Goal: Transaction & Acquisition: Purchase product/service

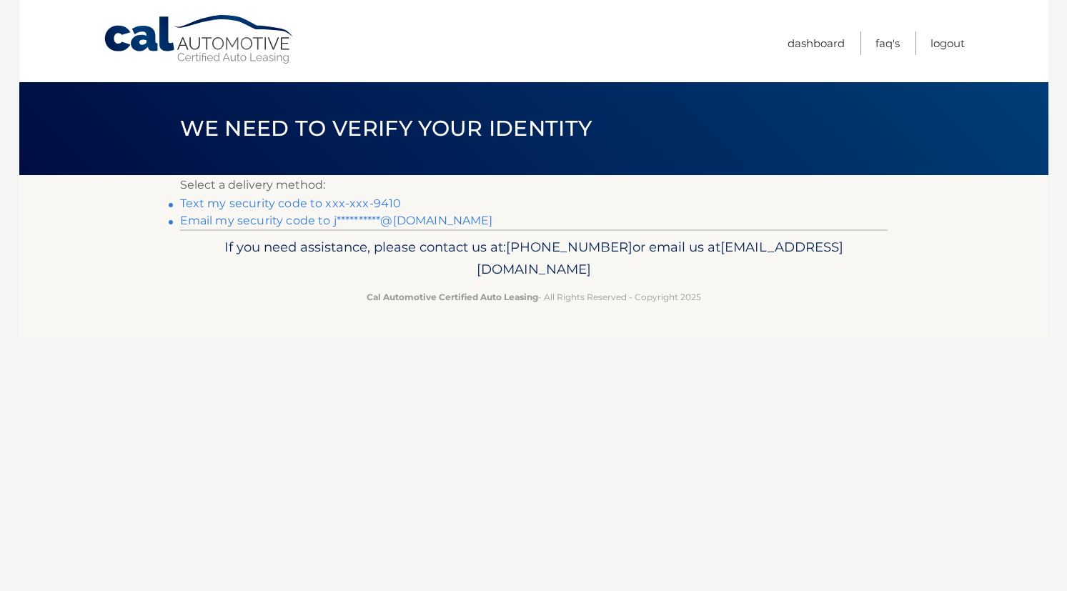
click at [346, 204] on link "Text my security code to xxx-xxx-9410" at bounding box center [291, 204] width 222 height 14
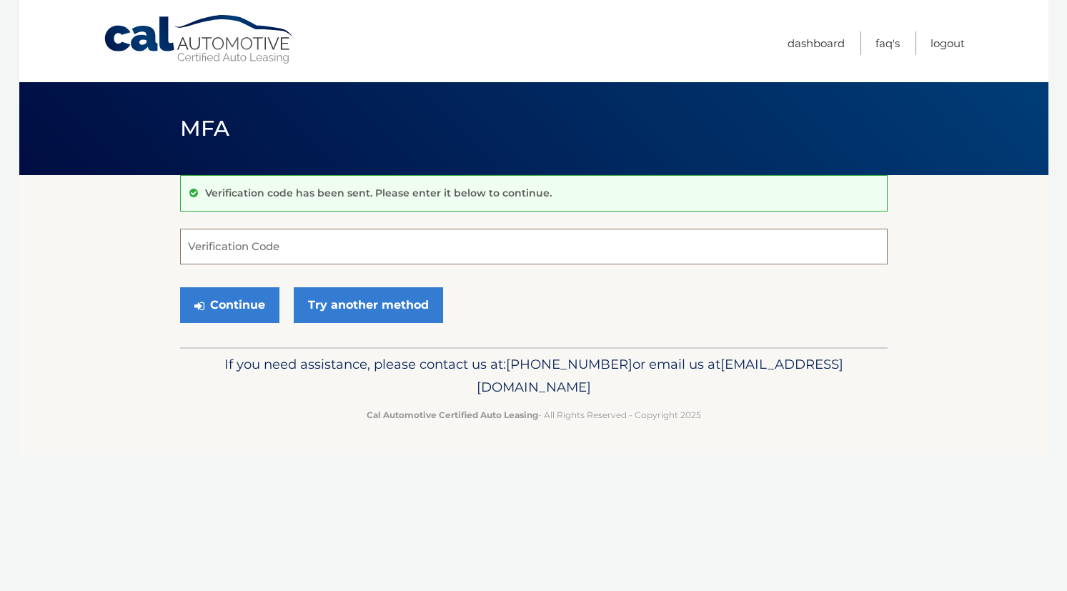
click at [282, 244] on input "Verification Code" at bounding box center [534, 247] width 708 height 36
click at [280, 245] on input "Verification Code" at bounding box center [534, 247] width 708 height 36
type input "339228"
click at [252, 310] on button "Continue" at bounding box center [229, 305] width 99 height 36
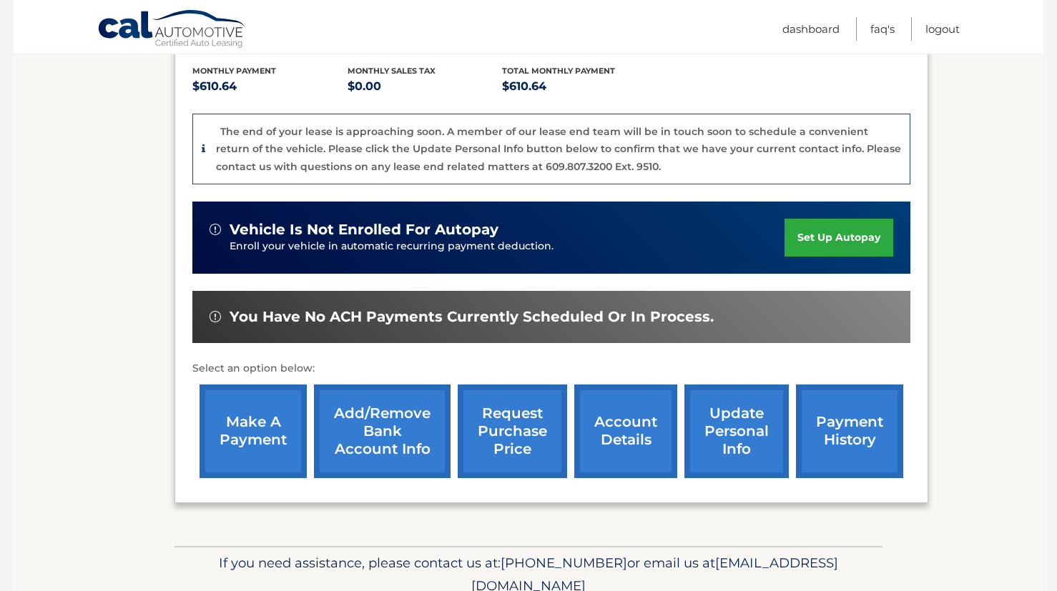
scroll to position [301, 0]
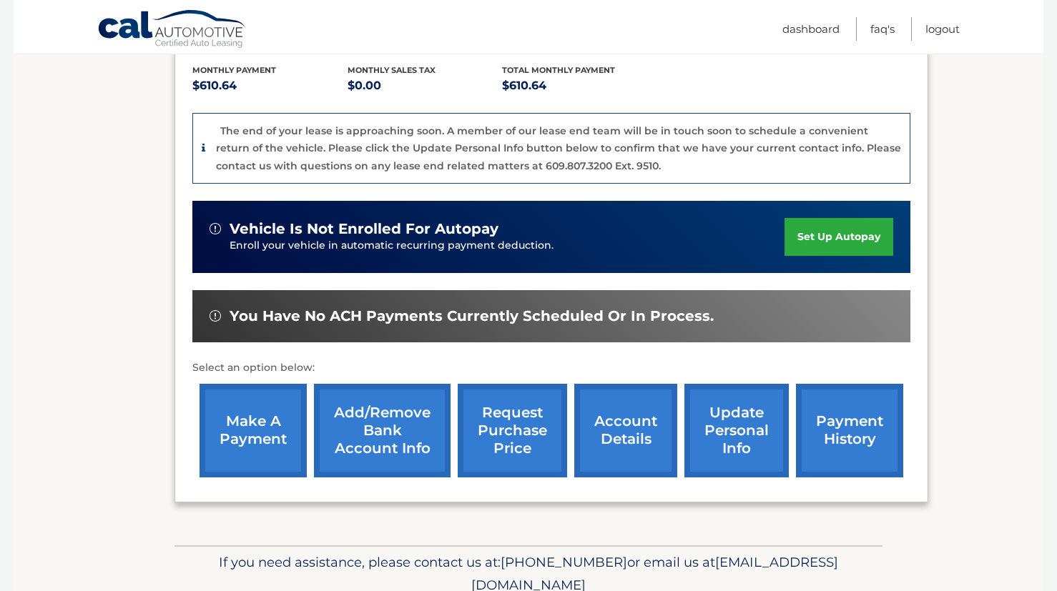
click at [241, 409] on link "make a payment" at bounding box center [252, 431] width 107 height 94
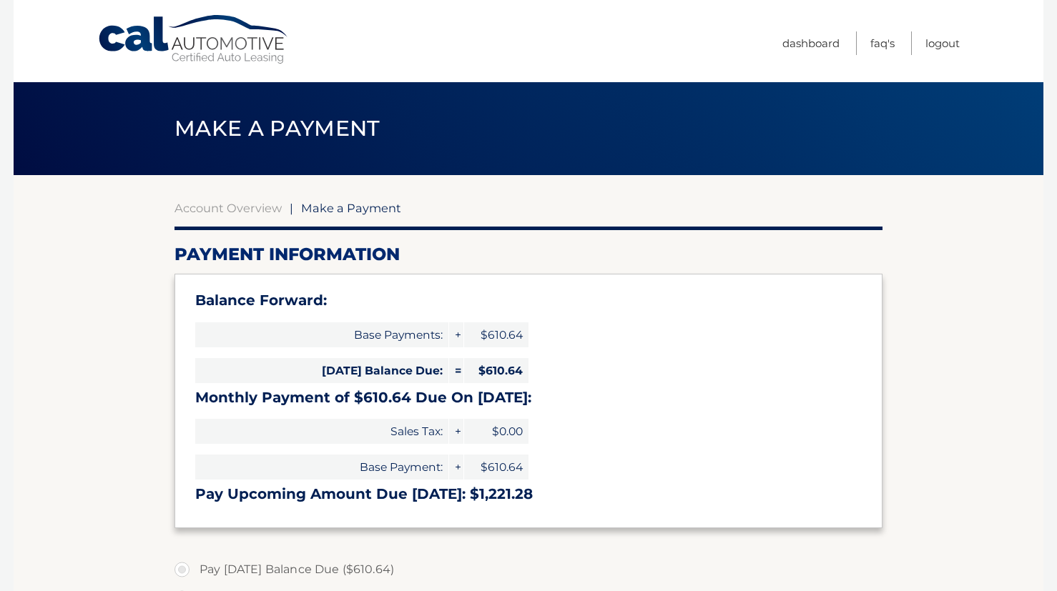
select select "NTQ4ZWE2NjUtMmE1Yy00YzZiLWFhOGQtN2U4MzdlNDkzYzQy"
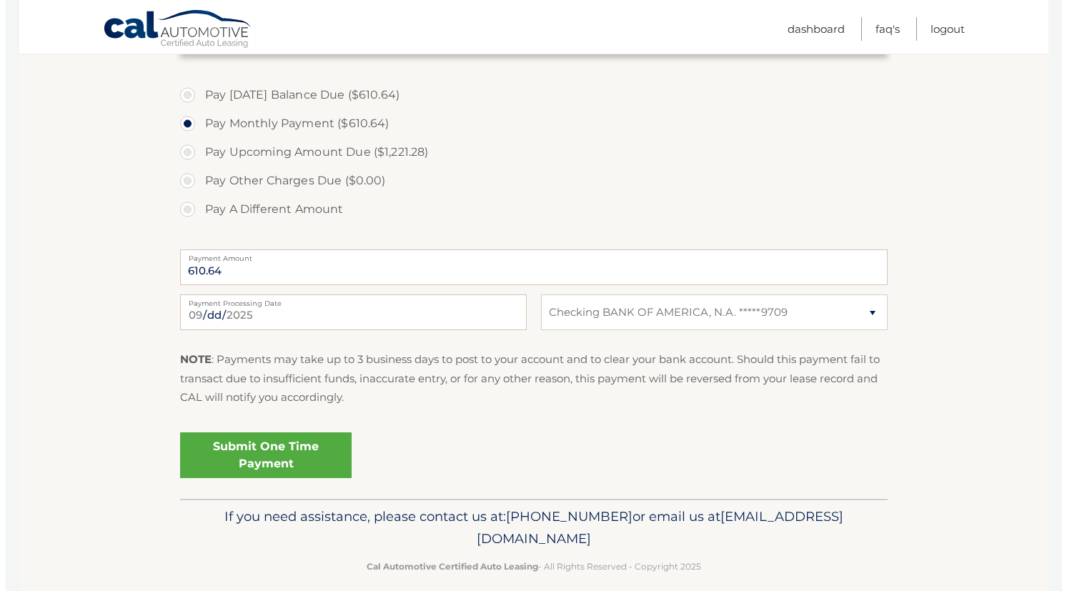
scroll to position [476, 0]
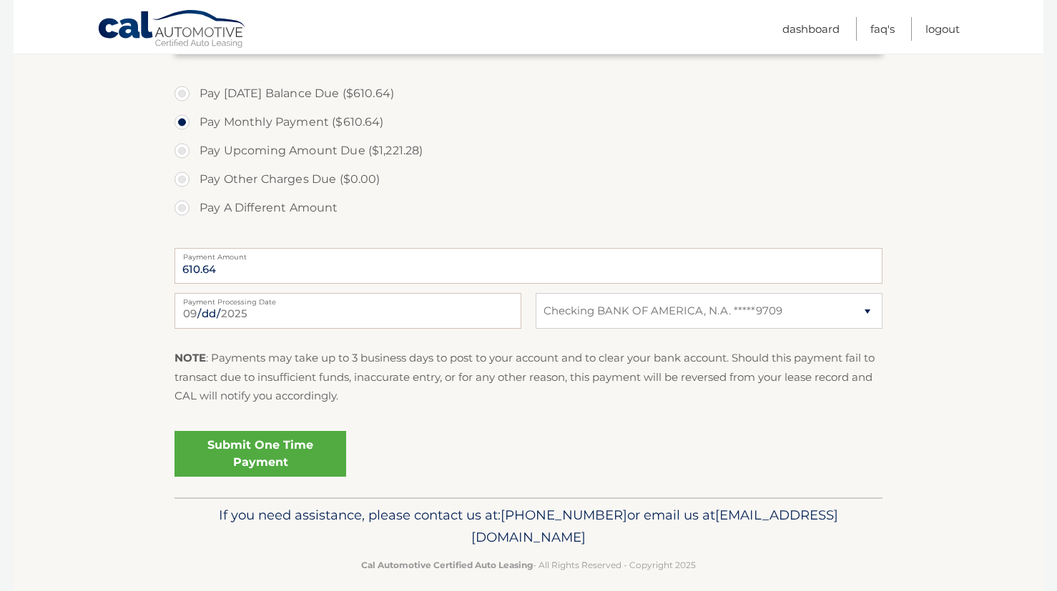
click at [259, 458] on link "Submit One Time Payment" at bounding box center [260, 454] width 172 height 46
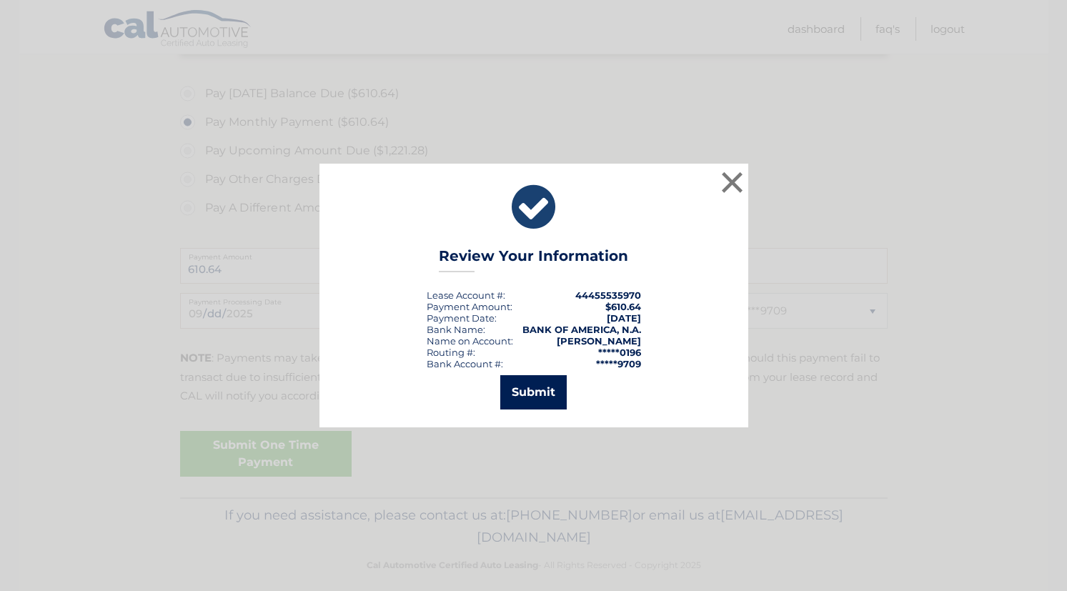
click at [503, 385] on button "Submit" at bounding box center [533, 392] width 66 height 34
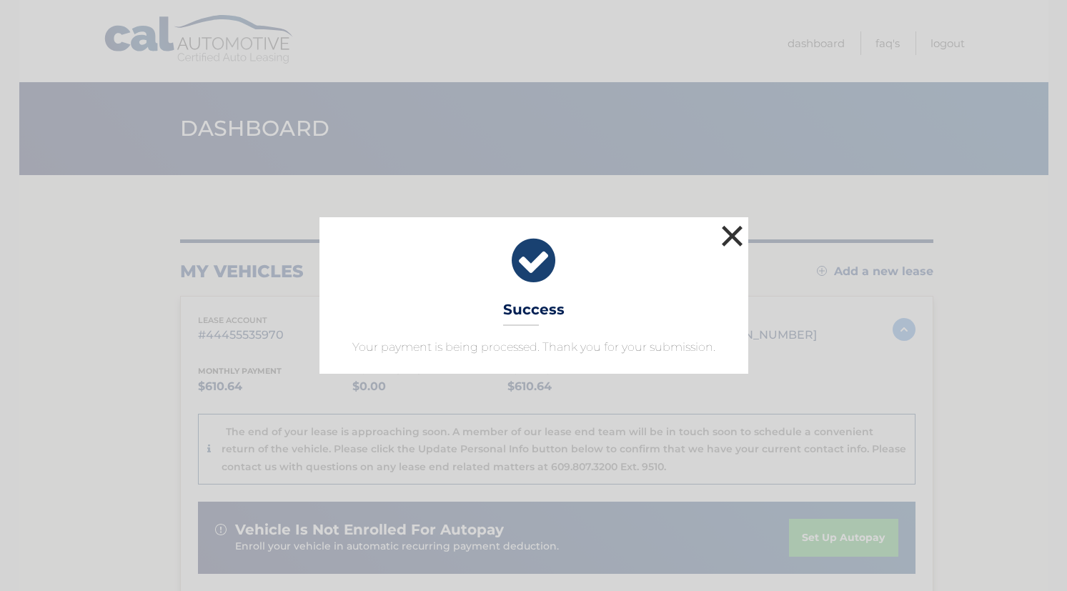
click at [736, 231] on button "×" at bounding box center [732, 236] width 29 height 29
